Goal: Task Accomplishment & Management: Manage account settings

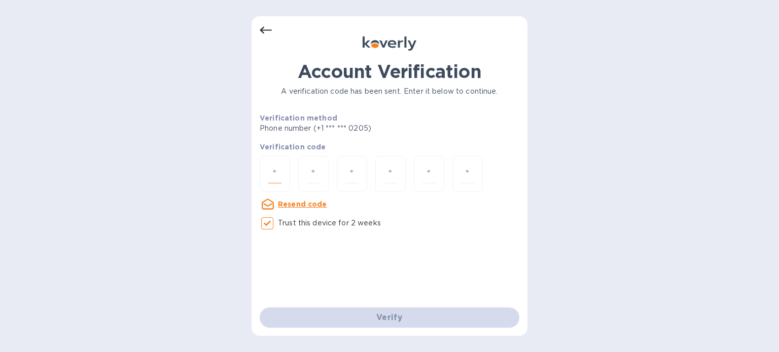
click at [276, 171] on input "number" at bounding box center [274, 174] width 13 height 19
type input "9"
type input "6"
type input "8"
type input "3"
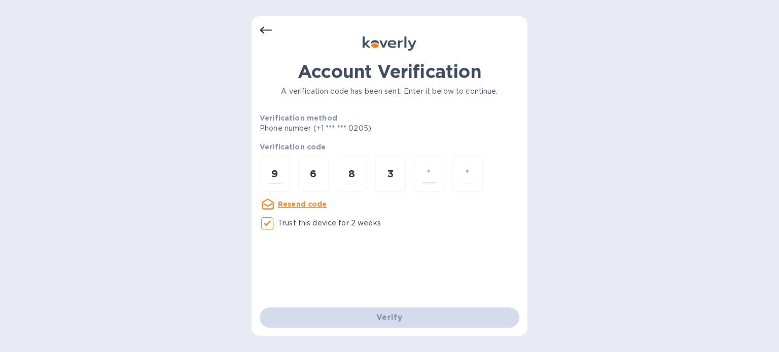
type input "3"
type input "0"
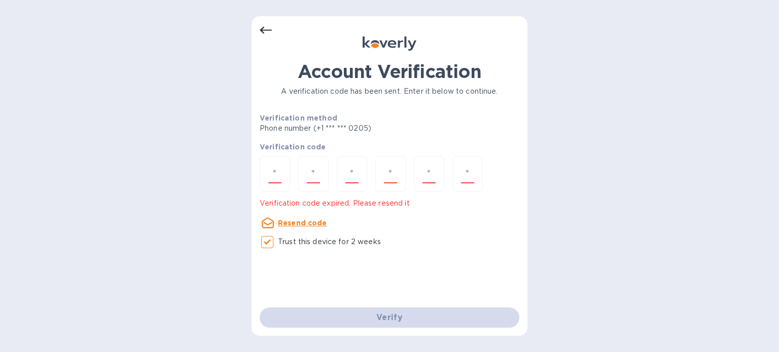
click at [312, 225] on u "Resend code" at bounding box center [302, 223] width 49 height 8
